Goal: Task Accomplishment & Management: Complete application form

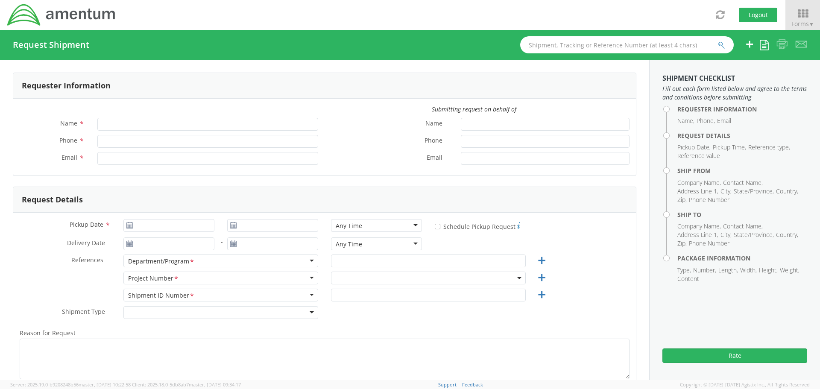
type input "[PERSON_NAME]"
type input "[PHONE_NUMBER]"
type input "[PERSON_NAME][EMAIL_ADDRESS][PERSON_NAME][DOMAIN_NAME]"
select select "[DOMAIN_NAME]"
click at [800, 15] on icon at bounding box center [803, 14] width 40 height 12
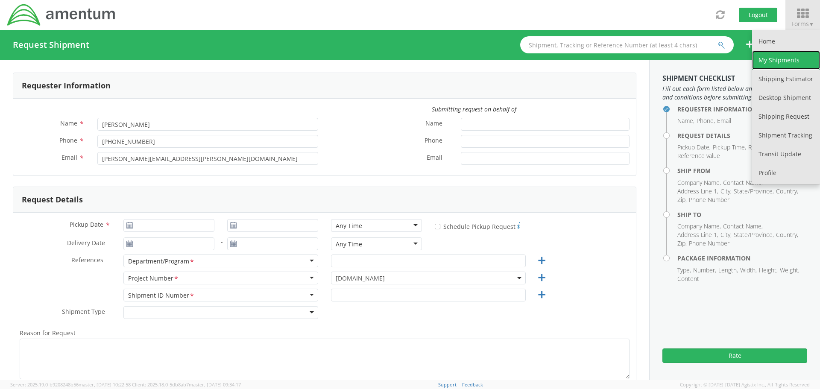
click at [791, 59] on link "My Shipments" at bounding box center [786, 60] width 68 height 19
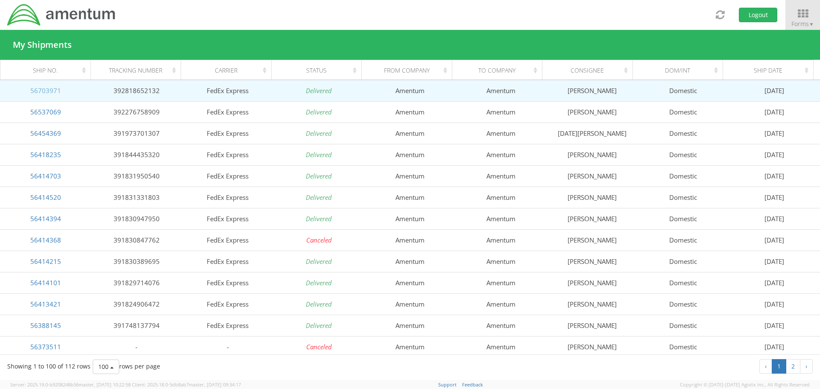
click at [46, 90] on link "56703971" at bounding box center [45, 90] width 31 height 9
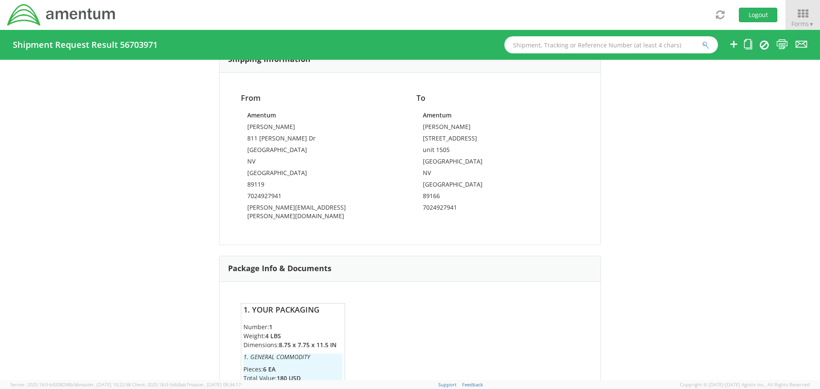
scroll to position [542, 0]
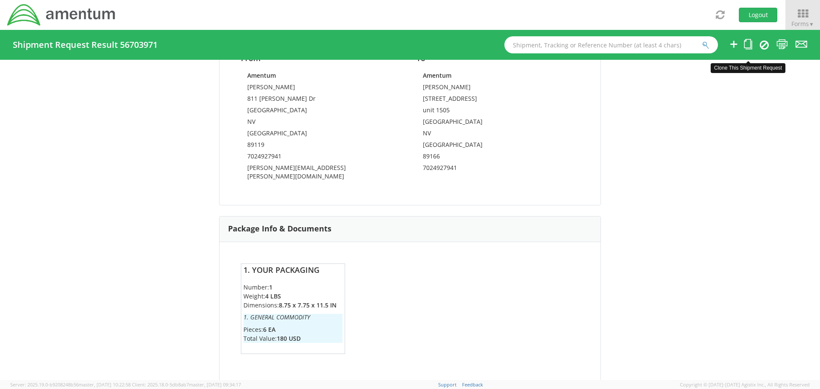
click at [747, 44] on icon at bounding box center [748, 44] width 8 height 11
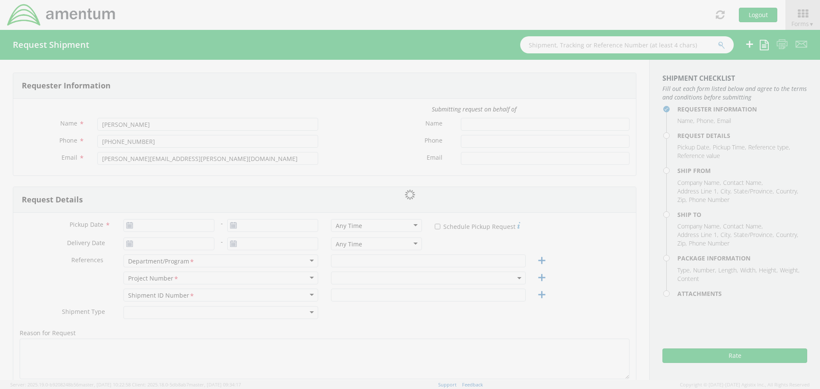
type input "[DATE]"
type input "Marine MQ-9 CLS"
type input "[PERSON_NAME] polos & hoodie"
select select
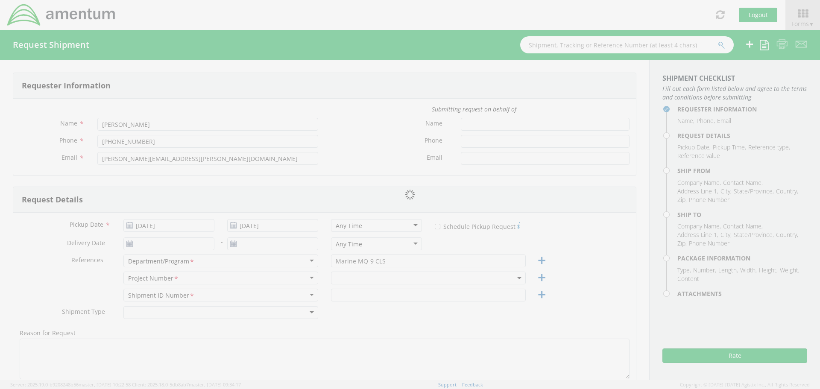
type input "Amentum"
type input "811 [PERSON_NAME] Dr"
type input "[GEOGRAPHIC_DATA]"
type input "89119"
type input "[PERSON_NAME]"
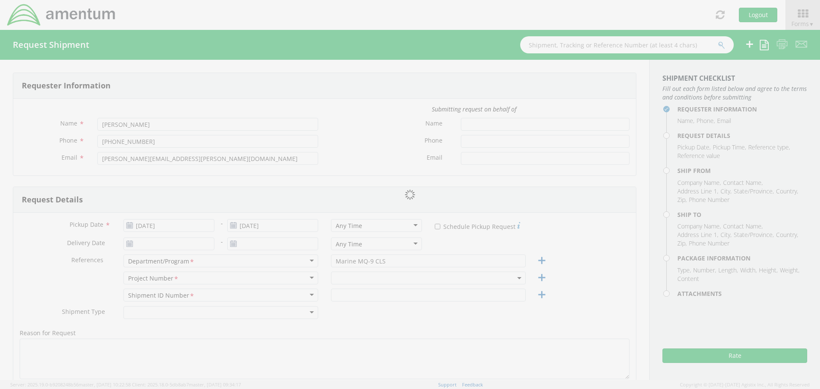
type input "7024927941"
type input "[PERSON_NAME][EMAIL_ADDRESS][PERSON_NAME][DOMAIN_NAME]"
select select
type input "Amentum"
type input "[STREET_ADDRESS]"
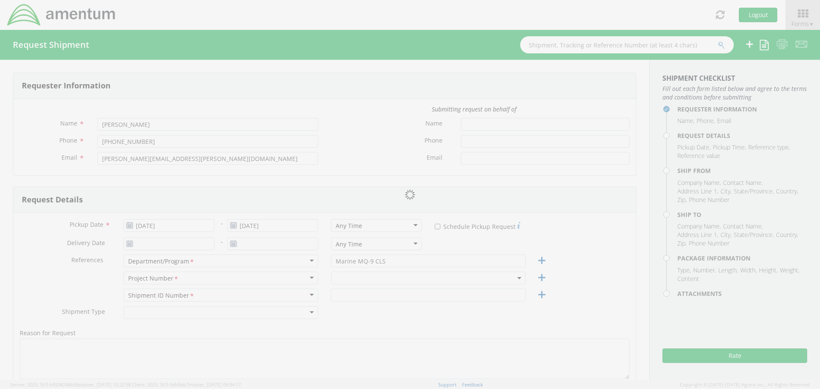
type input "unit 1505"
type input "[GEOGRAPHIC_DATA]"
type input "89166"
type input "[PERSON_NAME]"
type input "7024927941"
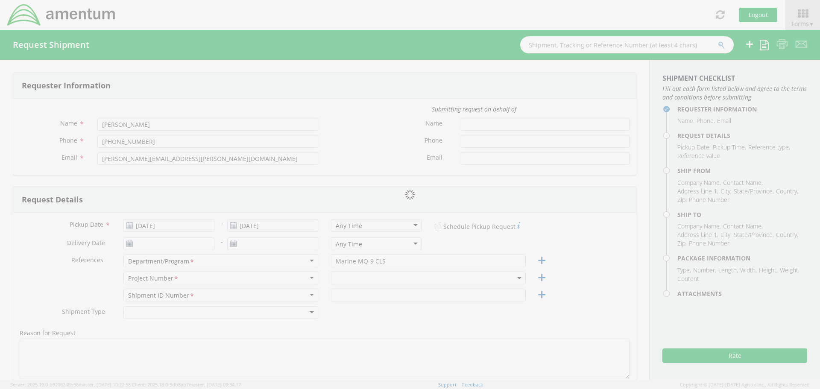
checkbox input "true"
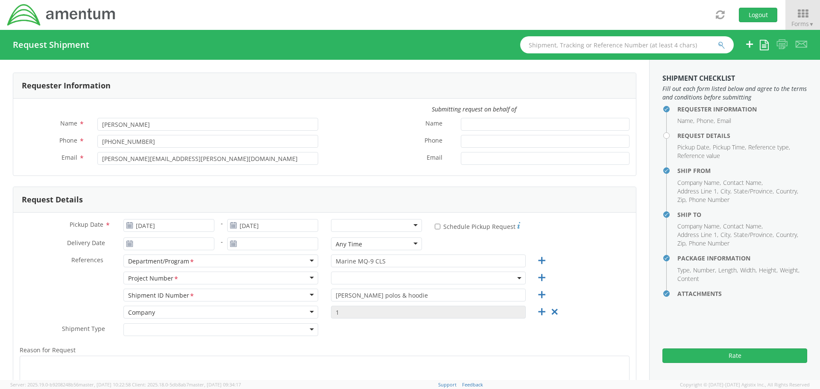
select select "[DOMAIN_NAME]"
click at [202, 228] on input "[DATE]" at bounding box center [168, 225] width 91 height 13
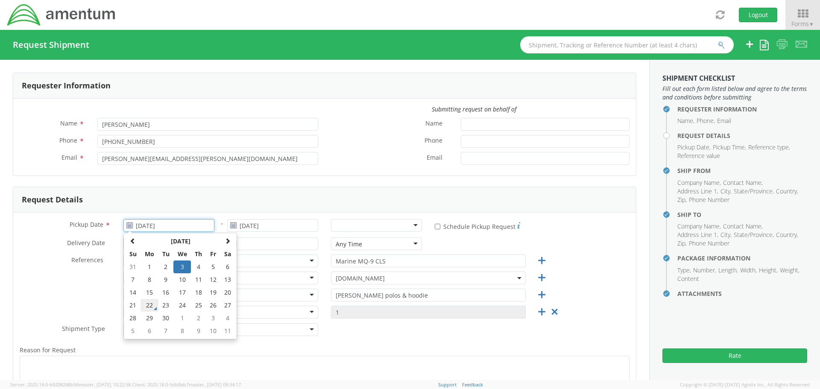
click at [150, 305] on td "22" at bounding box center [150, 305] width 18 height 13
type input "[DATE]"
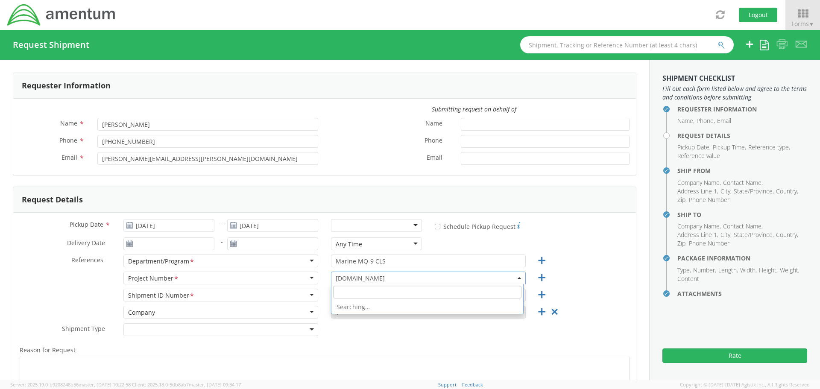
click at [462, 278] on span "[DOMAIN_NAME]" at bounding box center [428, 278] width 185 height 8
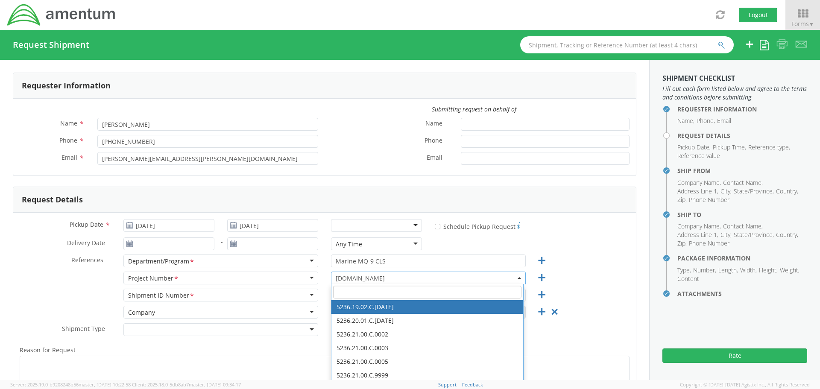
click at [371, 292] on input "search" at bounding box center [427, 292] width 188 height 13
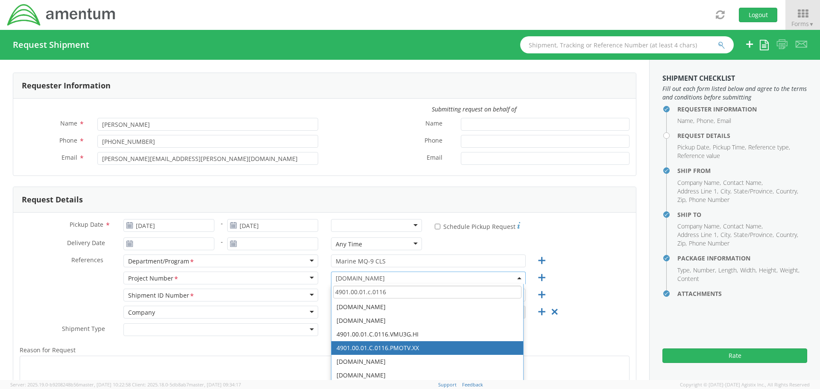
type input "4901.00.01.c.0116"
select select "4901.00.01.C.0116.PMOTV.XX"
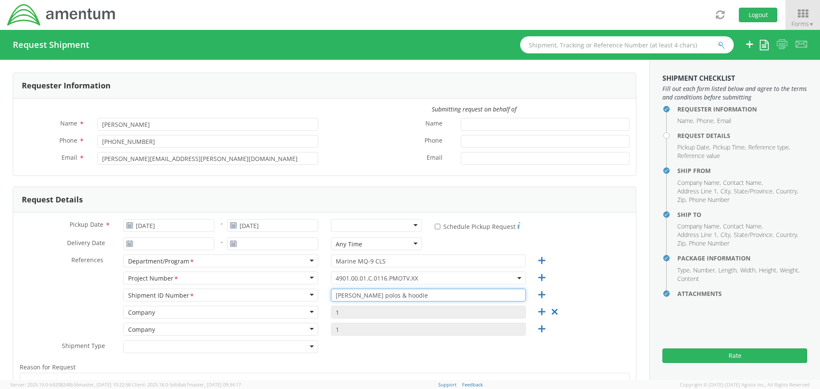
drag, startPoint x: 347, startPoint y: 295, endPoint x: 328, endPoint y: 296, distance: 18.8
click at [331, 296] on input "[PERSON_NAME] polos & hoodie" at bounding box center [428, 295] width 195 height 13
click at [331, 295] on input "Polos & hoodie" at bounding box center [428, 295] width 195 height 13
type input "[PERSON_NAME] Polos & hoodie"
click at [552, 313] on icon at bounding box center [554, 312] width 11 height 11
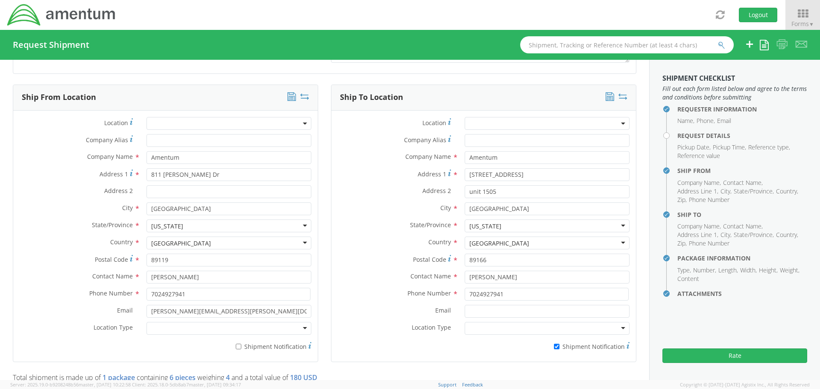
scroll to position [384, 0]
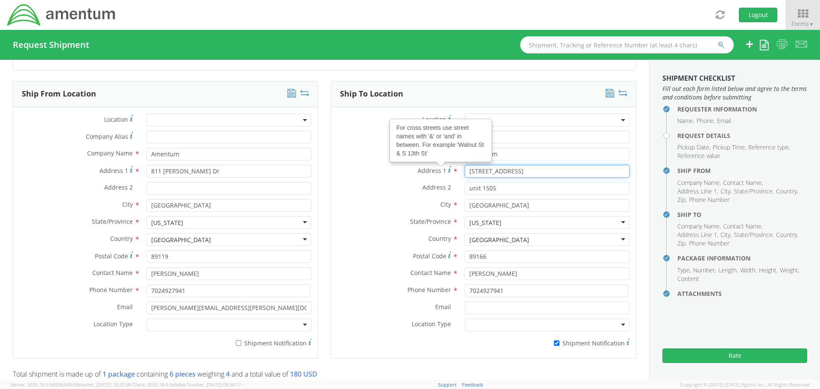
drag, startPoint x: 520, startPoint y: 173, endPoint x: 439, endPoint y: 173, distance: 80.7
click at [439, 173] on div "Address 1 For cross streets use street names with '&' or 'and' in between. For …" at bounding box center [483, 171] width 305 height 13
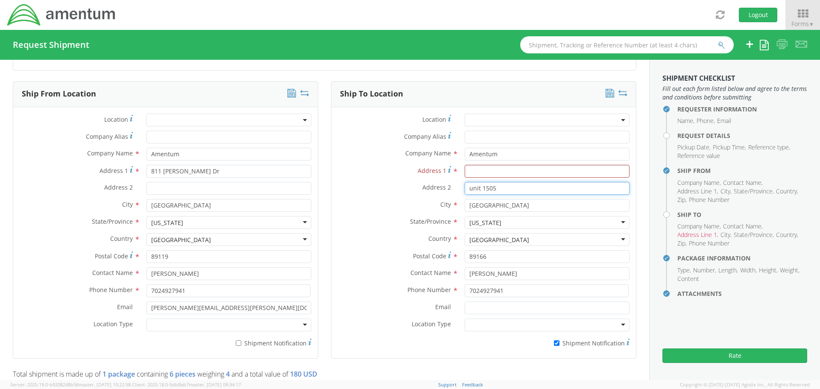
drag, startPoint x: 477, startPoint y: 186, endPoint x: 448, endPoint y: 187, distance: 29.1
click at [448, 187] on div "Address 2 * unit 1505" at bounding box center [483, 188] width 305 height 13
click at [488, 171] on input "Address 1 *" at bounding box center [547, 171] width 165 height 13
click at [472, 174] on input "Address 1 *" at bounding box center [547, 171] width 165 height 13
type input "94-1048 Kanowao St"
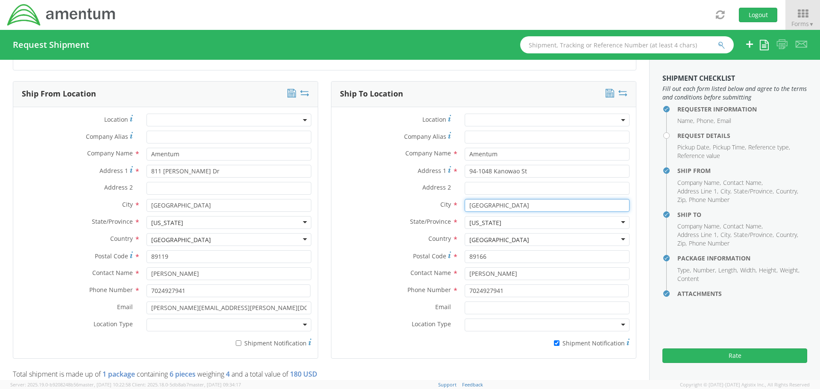
drag, startPoint x: 482, startPoint y: 205, endPoint x: 455, endPoint y: 206, distance: 26.5
click at [458, 206] on div "[GEOGRAPHIC_DATA]" at bounding box center [547, 205] width 178 height 13
type input "Waipahu"
click at [505, 221] on div "[US_STATE]" at bounding box center [547, 222] width 165 height 13
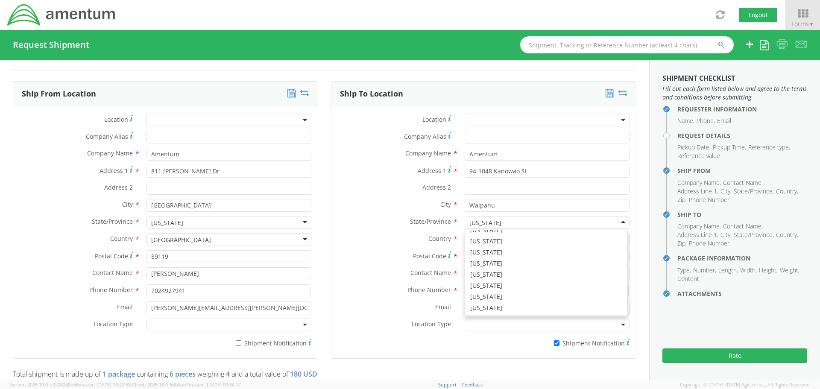
scroll to position [148, 0]
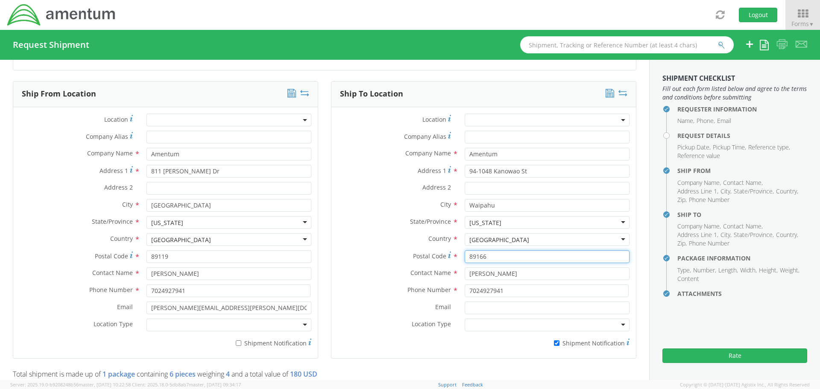
drag, startPoint x: 484, startPoint y: 257, endPoint x: 465, endPoint y: 256, distance: 19.2
click at [465, 256] on input "89166" at bounding box center [547, 256] width 165 height 13
drag, startPoint x: 465, startPoint y: 256, endPoint x: 460, endPoint y: 253, distance: 5.4
click at [465, 256] on input "89166" at bounding box center [547, 256] width 165 height 13
type input "96797"
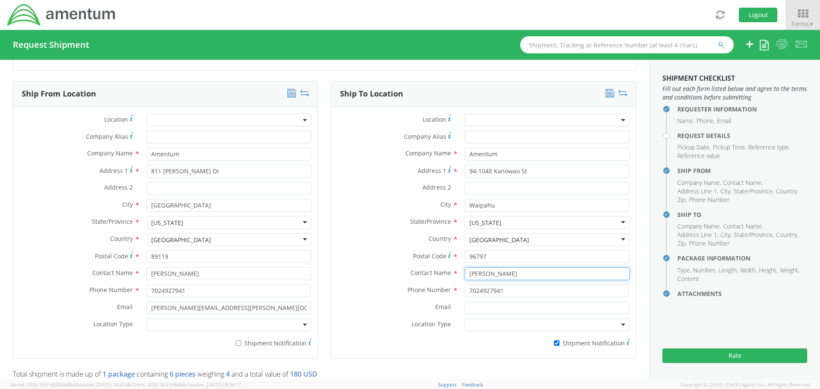
drag, startPoint x: 497, startPoint y: 275, endPoint x: 456, endPoint y: 275, distance: 41.0
click at [458, 275] on div "[PERSON_NAME]" at bounding box center [547, 273] width 178 height 13
type input "[PERSON_NAME]"
drag, startPoint x: 476, startPoint y: 292, endPoint x: 481, endPoint y: 292, distance: 5.6
click at [481, 292] on input "7024927941" at bounding box center [547, 290] width 164 height 13
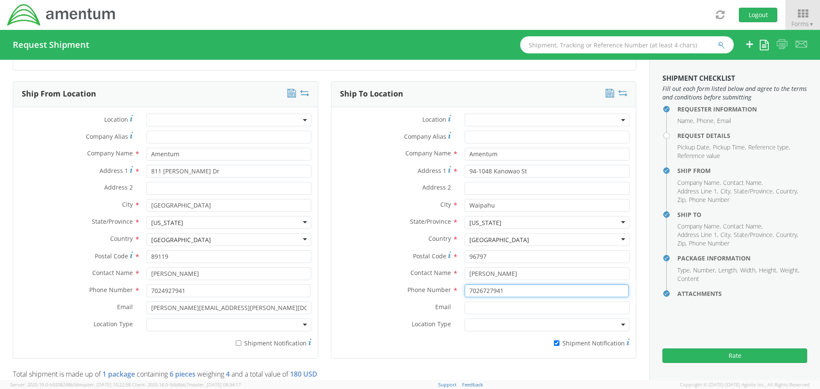
click at [491, 291] on input "7026727941" at bounding box center [547, 290] width 164 height 13
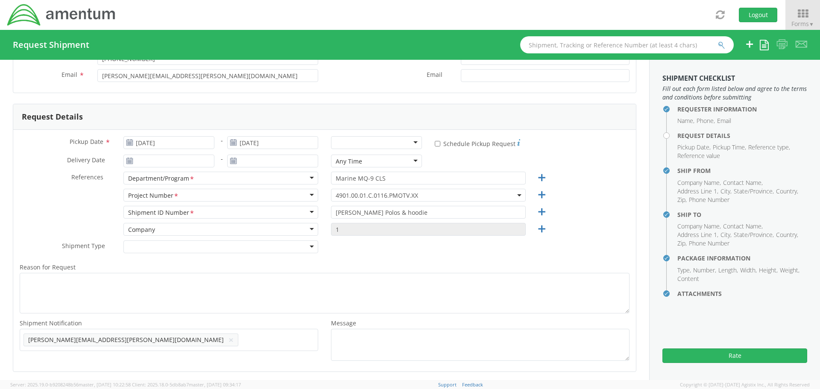
scroll to position [0, 0]
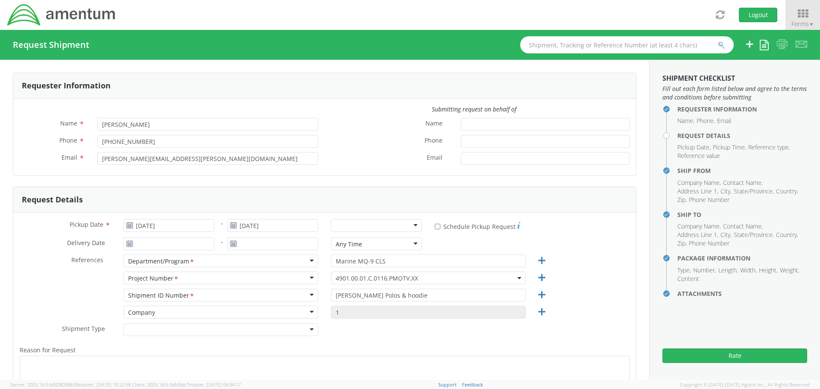
type input "7026726441"
click at [407, 225] on div at bounding box center [376, 225] width 91 height 13
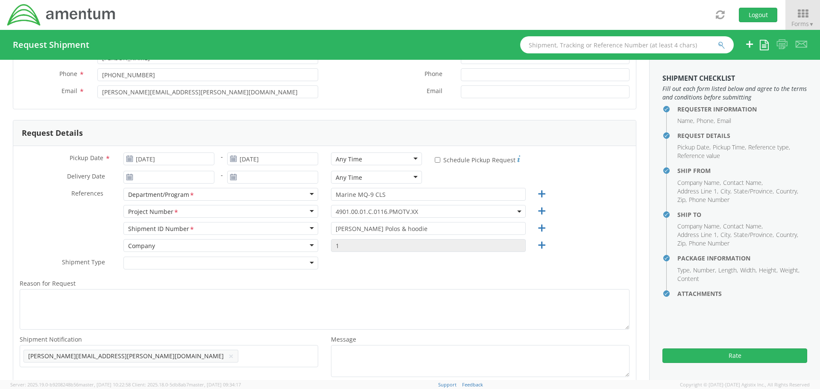
scroll to position [85, 0]
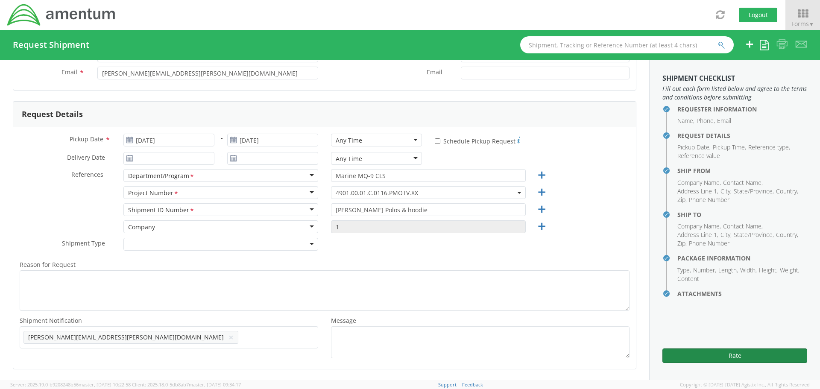
click at [737, 358] on button "Rate" at bounding box center [734, 356] width 145 height 15
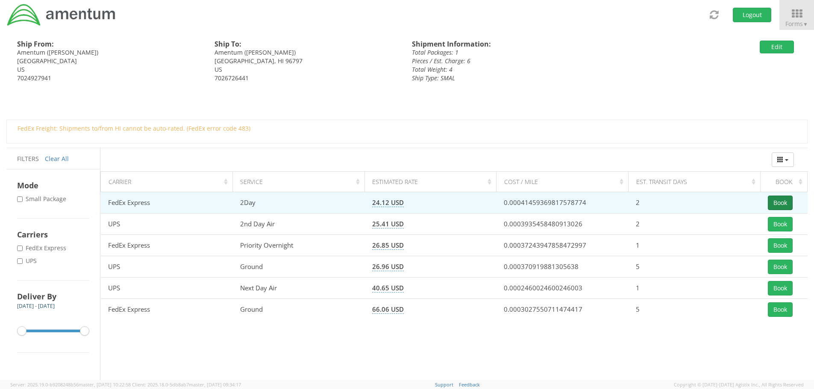
click at [777, 204] on button "Book" at bounding box center [780, 203] width 25 height 15
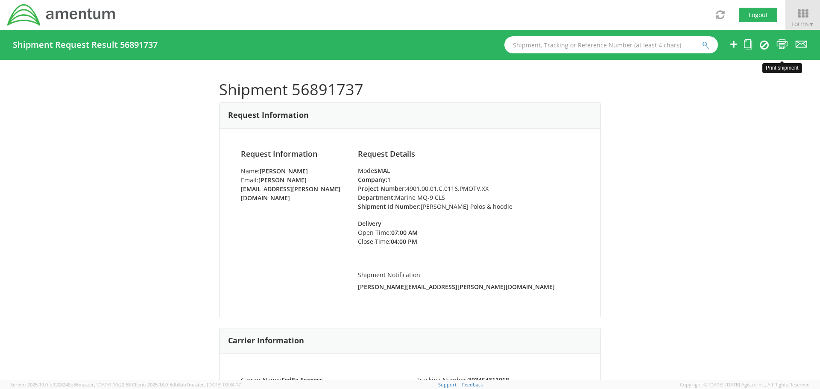
click at [781, 44] on icon at bounding box center [783, 44] width 12 height 11
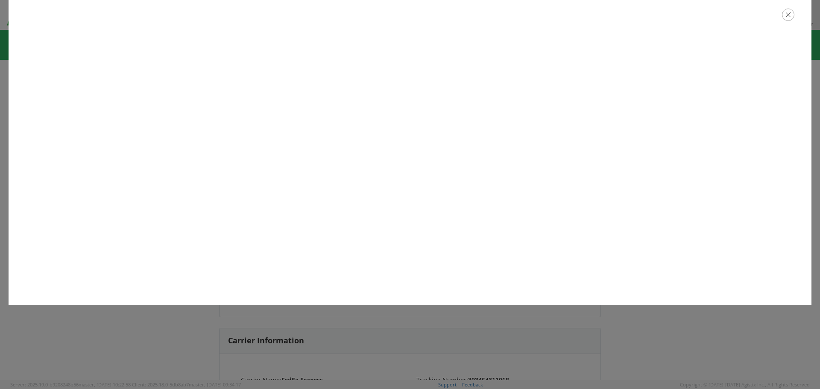
click at [789, 18] on icon "button" at bounding box center [788, 15] width 12 height 12
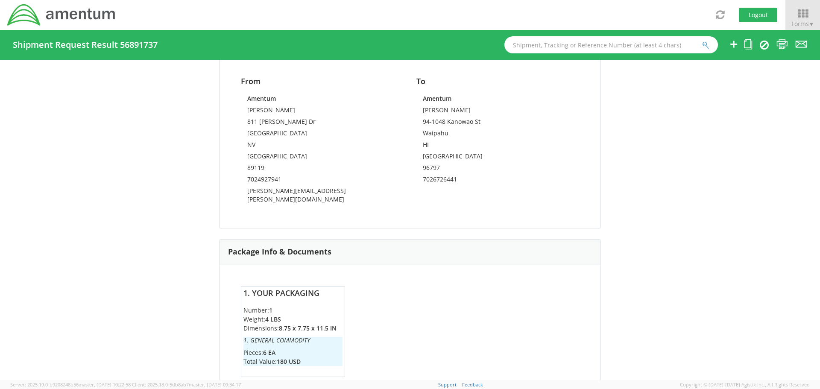
scroll to position [542, 0]
